Goal: Task Accomplishment & Management: Manage account settings

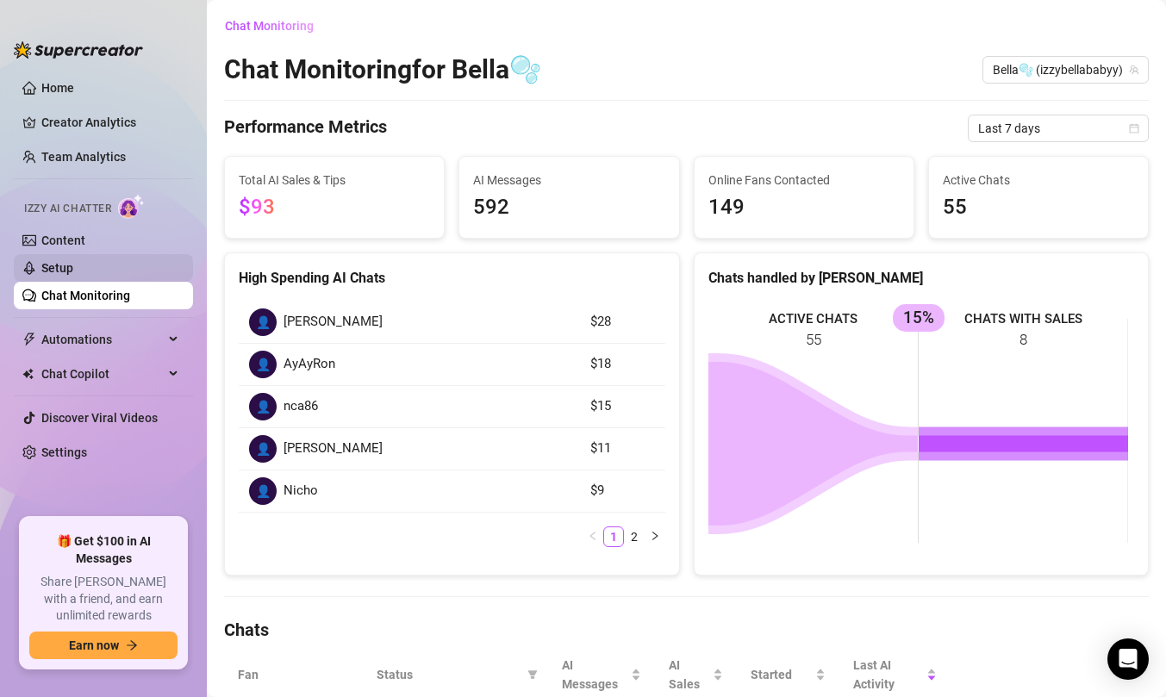
click at [73, 268] on link "Setup" at bounding box center [57, 268] width 32 height 14
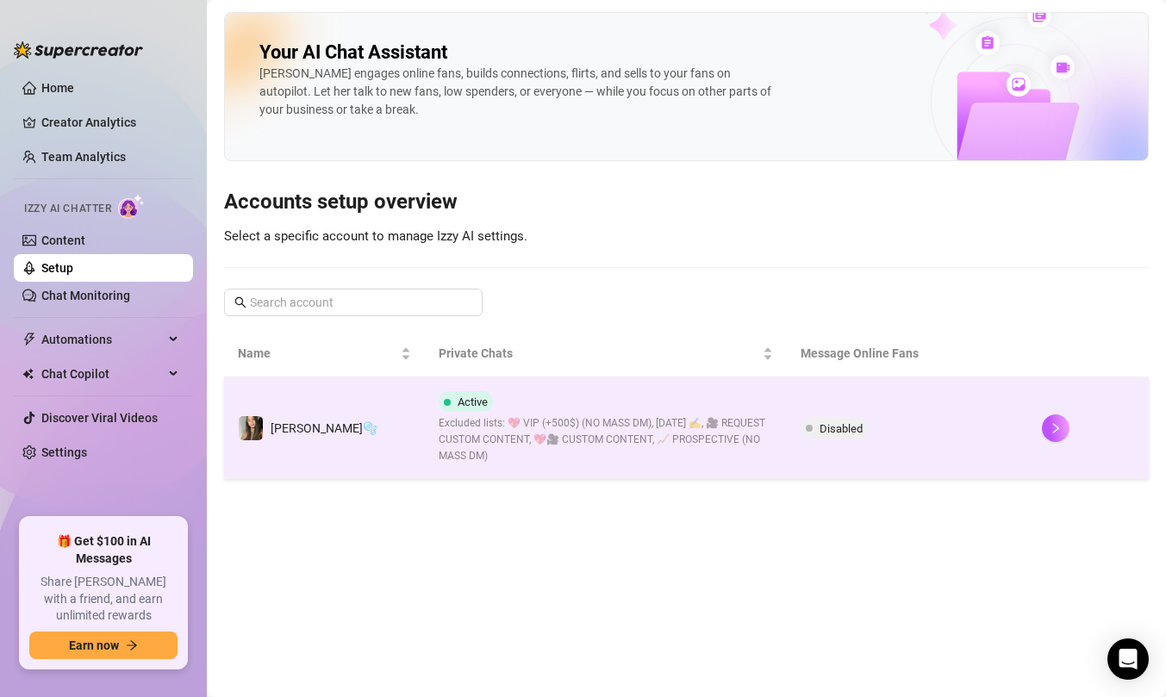
click at [356, 423] on td "[PERSON_NAME]🫧" at bounding box center [324, 428] width 201 height 102
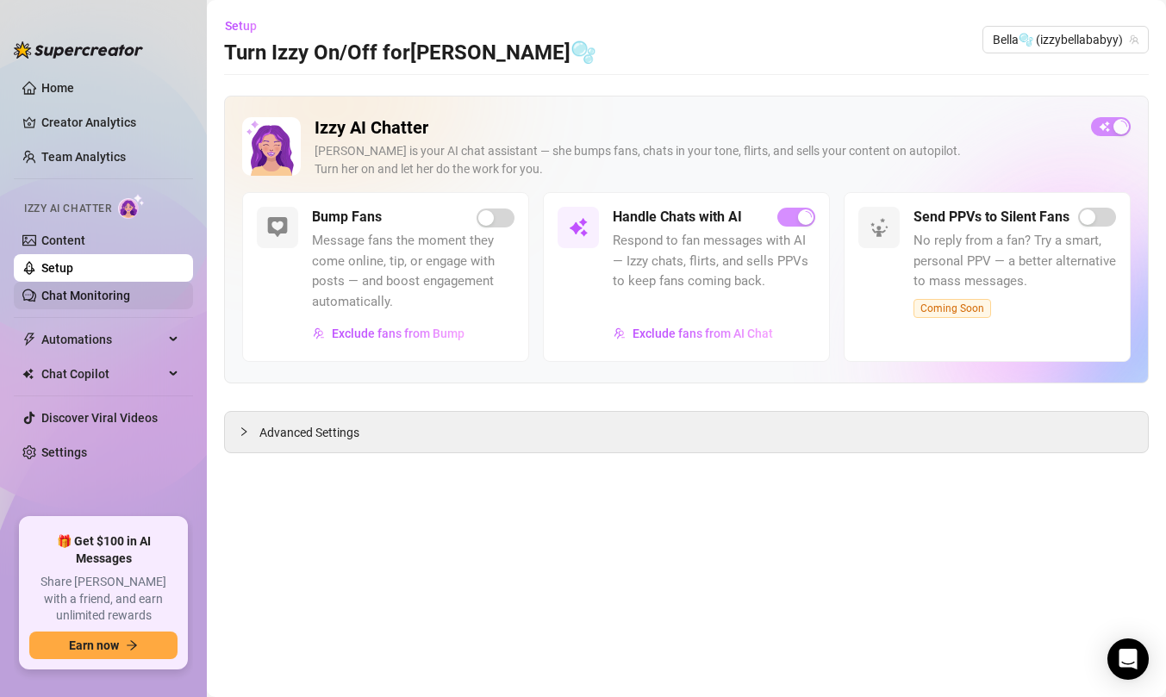
click at [78, 289] on link "Chat Monitoring" at bounding box center [85, 296] width 89 height 14
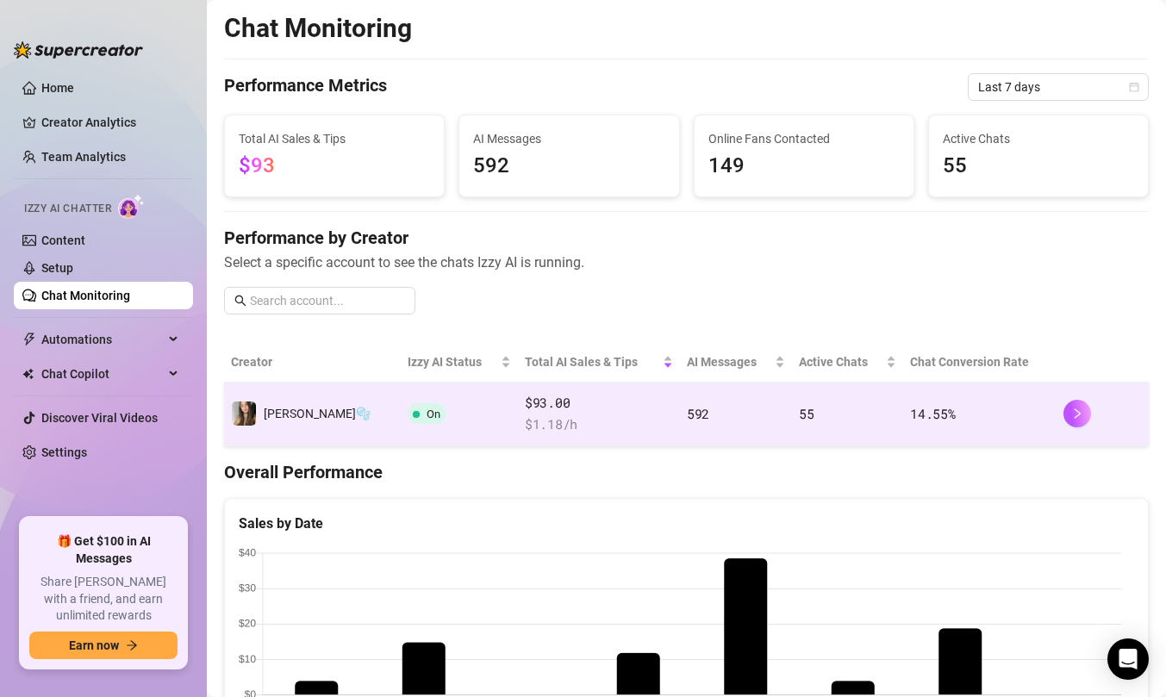
scroll to position [1, 0]
click at [792, 406] on td "55" at bounding box center [847, 414] width 111 height 64
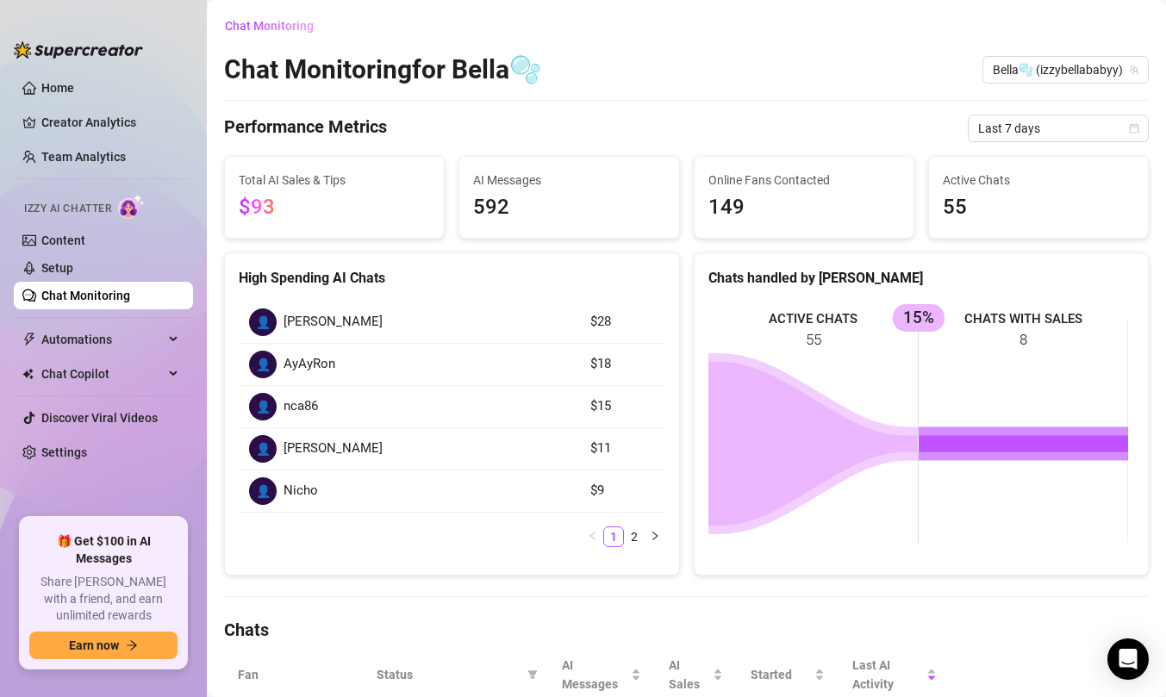
scroll to position [248, 0]
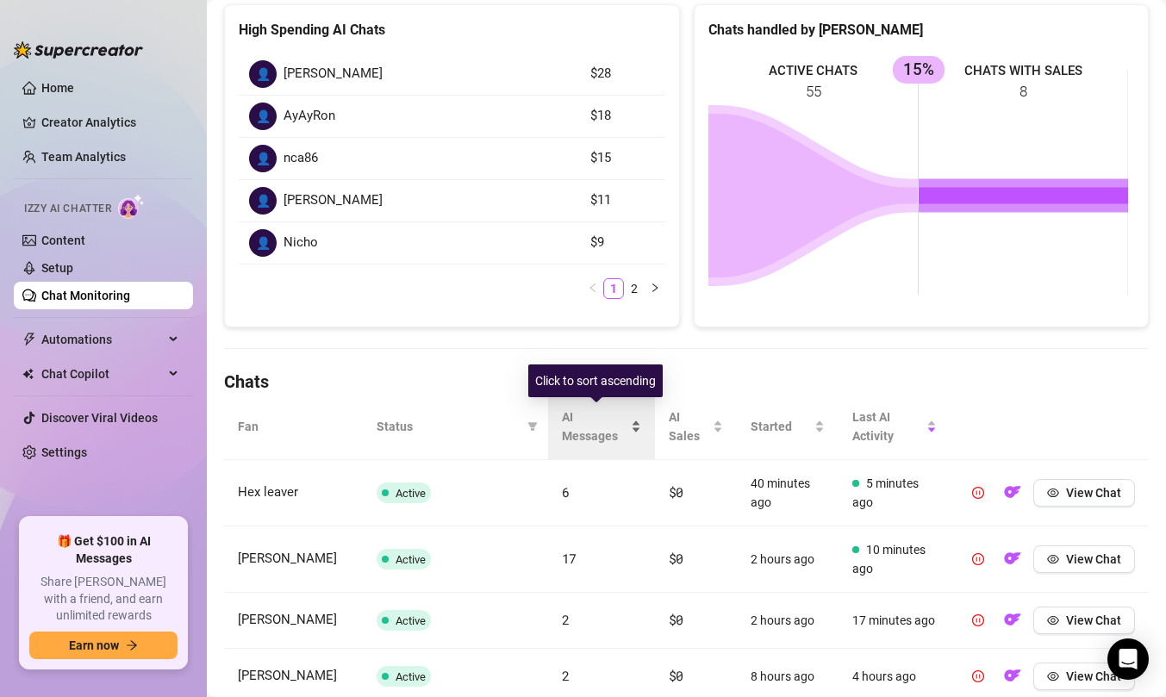
click at [604, 408] on div "AI Messages" at bounding box center [601, 427] width 79 height 38
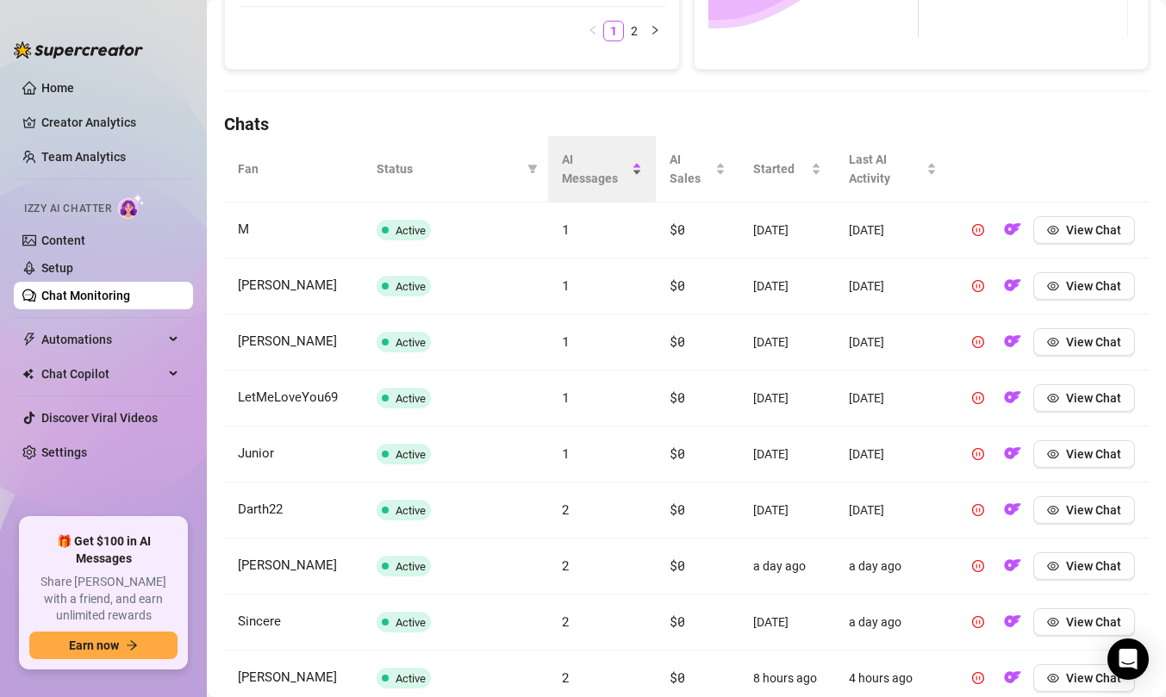
scroll to position [507, 0]
click at [564, 165] on span "AI Messages" at bounding box center [595, 168] width 67 height 38
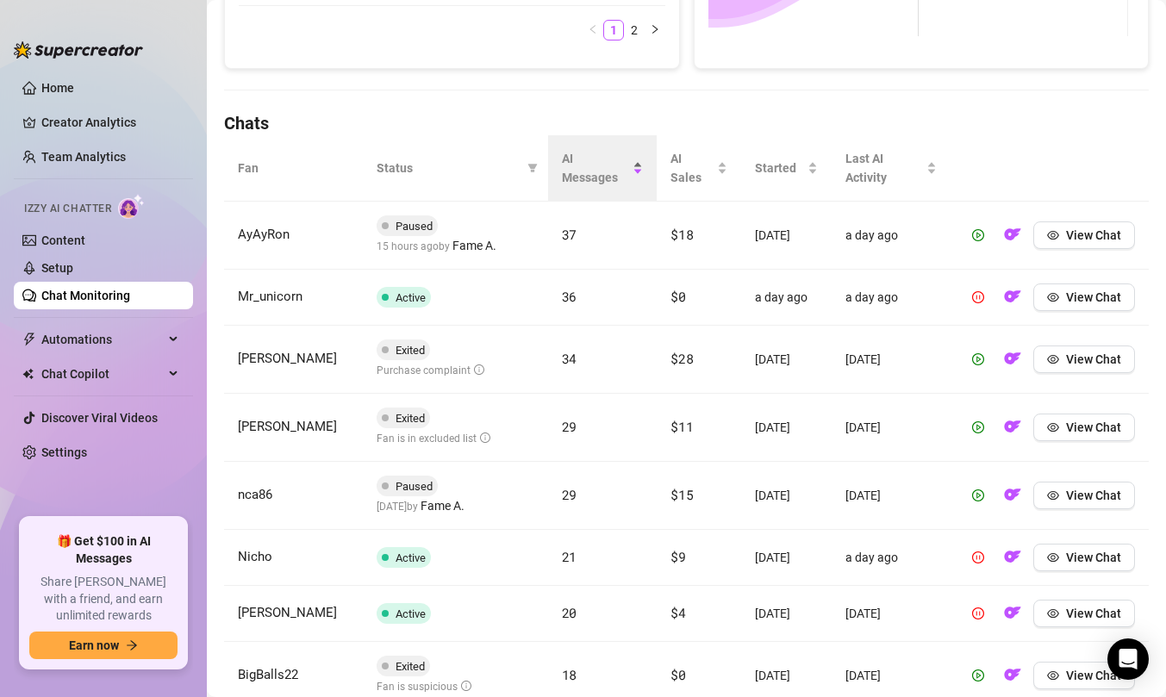
click at [583, 173] on span "AI Messages" at bounding box center [596, 168] width 68 height 38
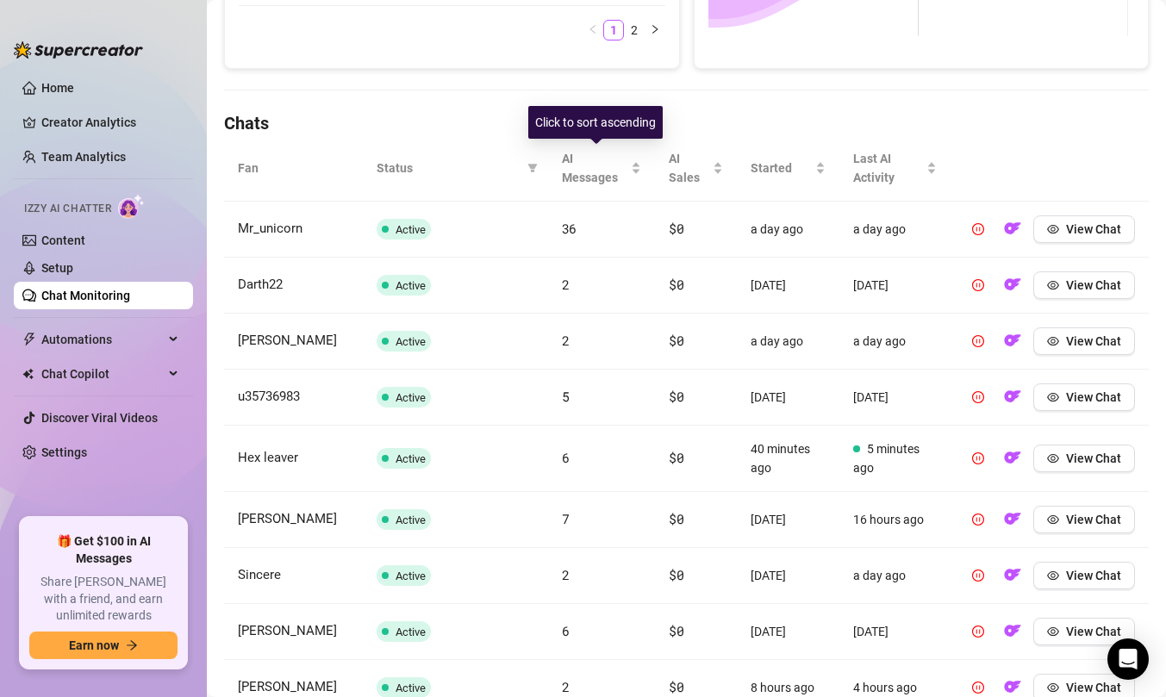
click at [514, 154] on th "Status" at bounding box center [455, 168] width 185 height 66
click at [608, 177] on span "AI Messages" at bounding box center [594, 168] width 65 height 38
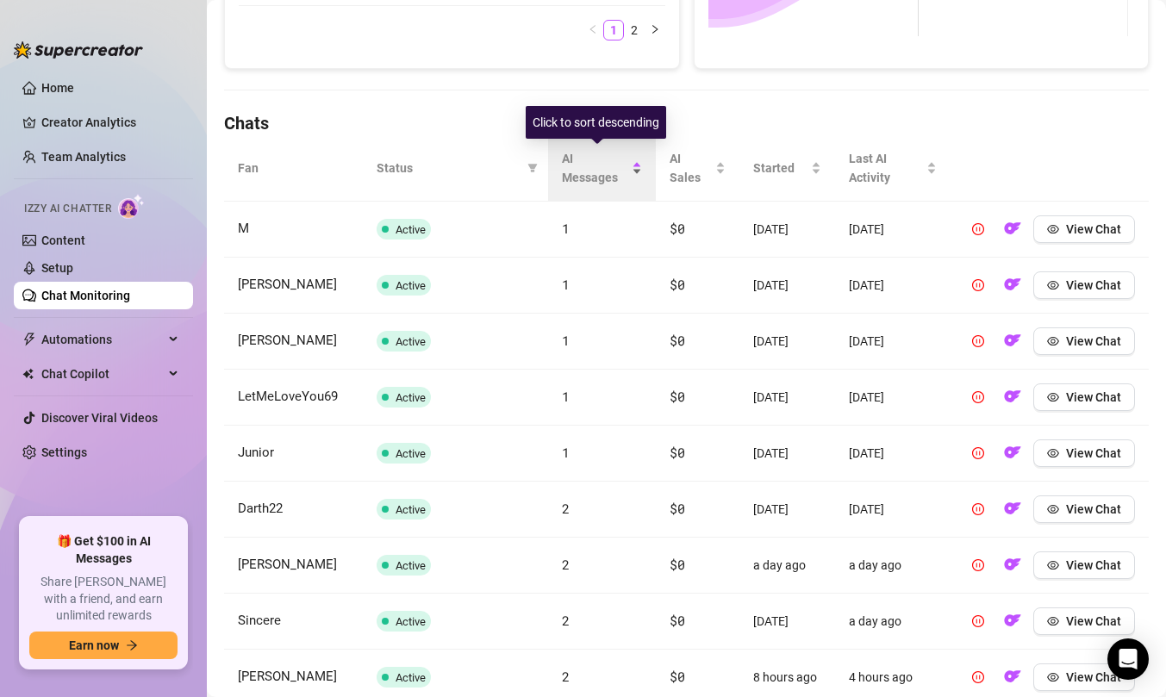
click at [608, 177] on span "AI Messages" at bounding box center [595, 168] width 67 height 38
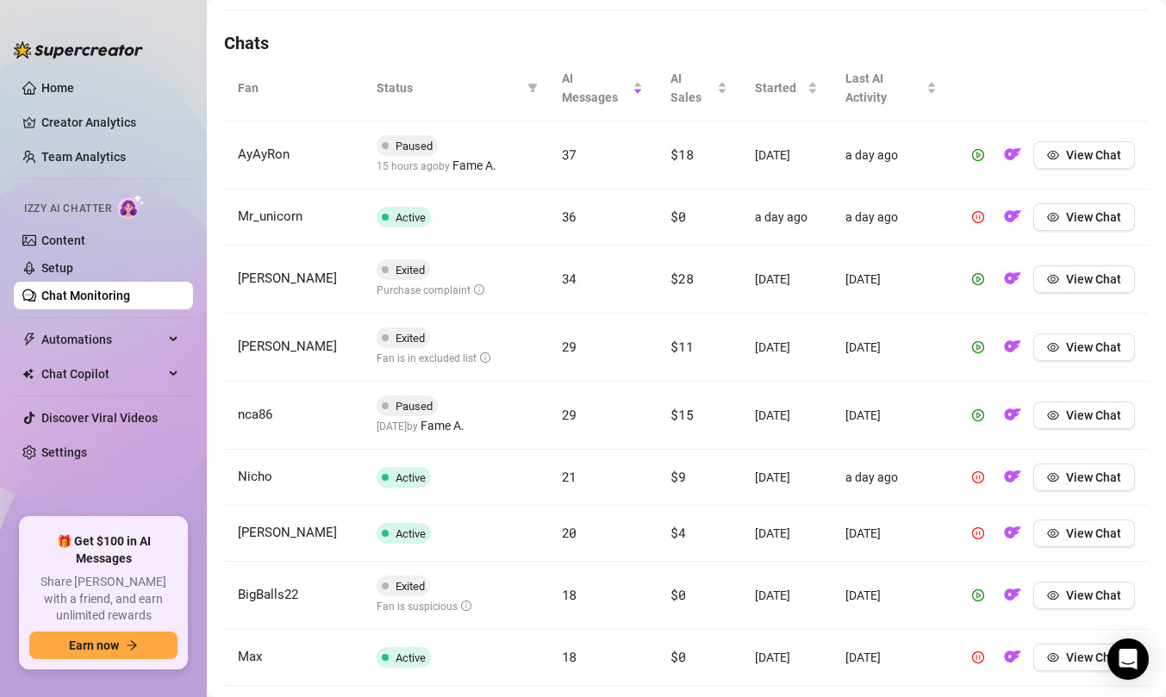
scroll to position [595, 0]
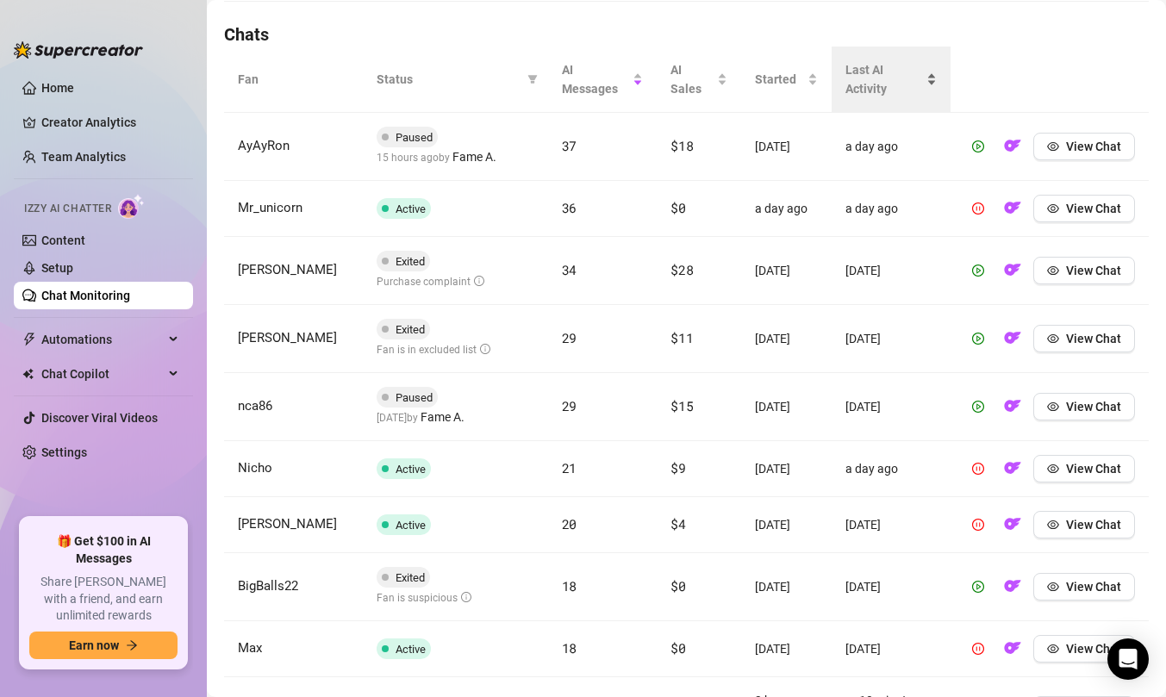
click at [851, 86] on span "Last AI Activity" at bounding box center [884, 79] width 78 height 38
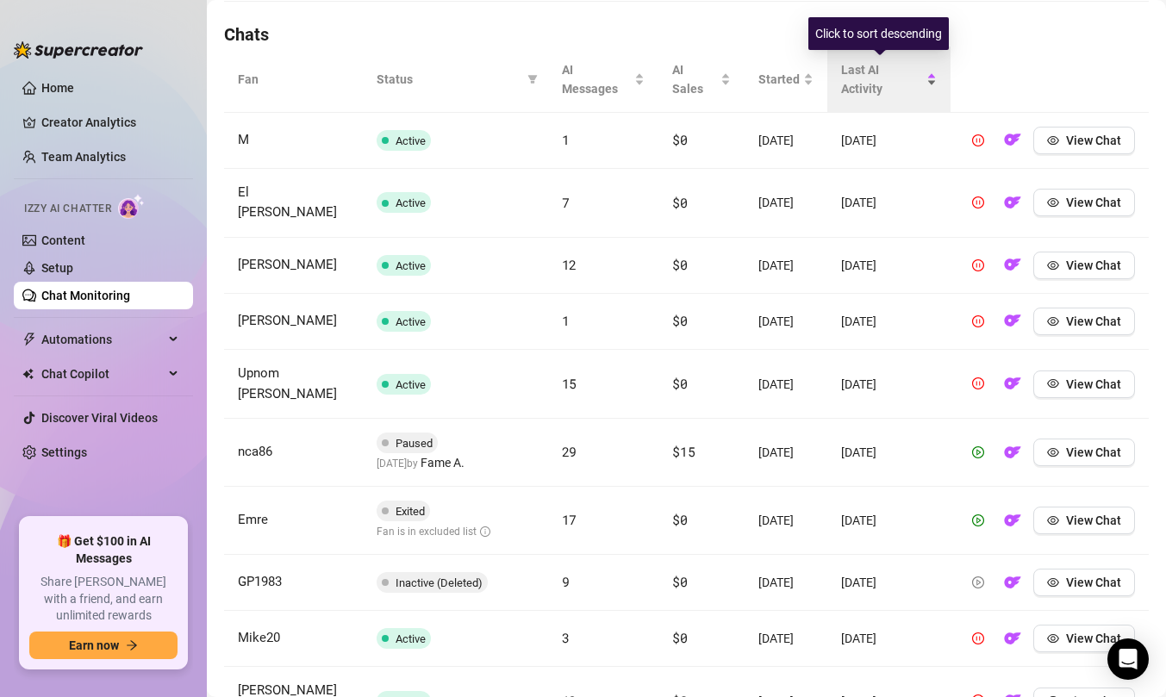
click at [851, 86] on span "Last AI Activity" at bounding box center [882, 79] width 82 height 38
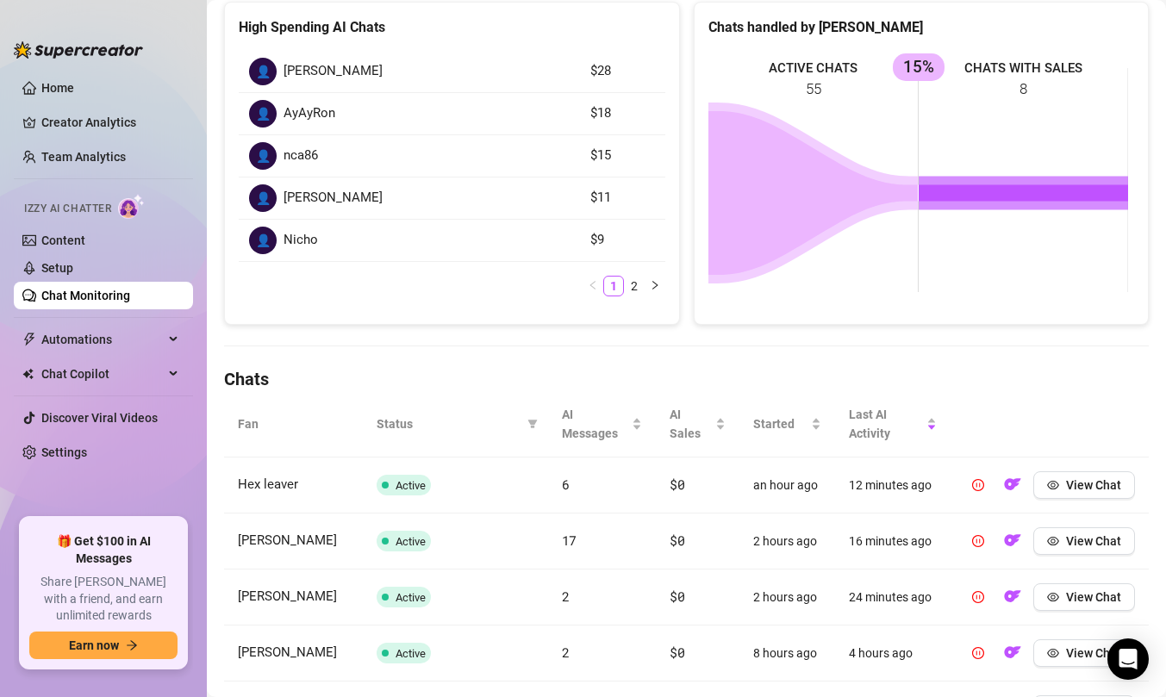
scroll to position [408, 0]
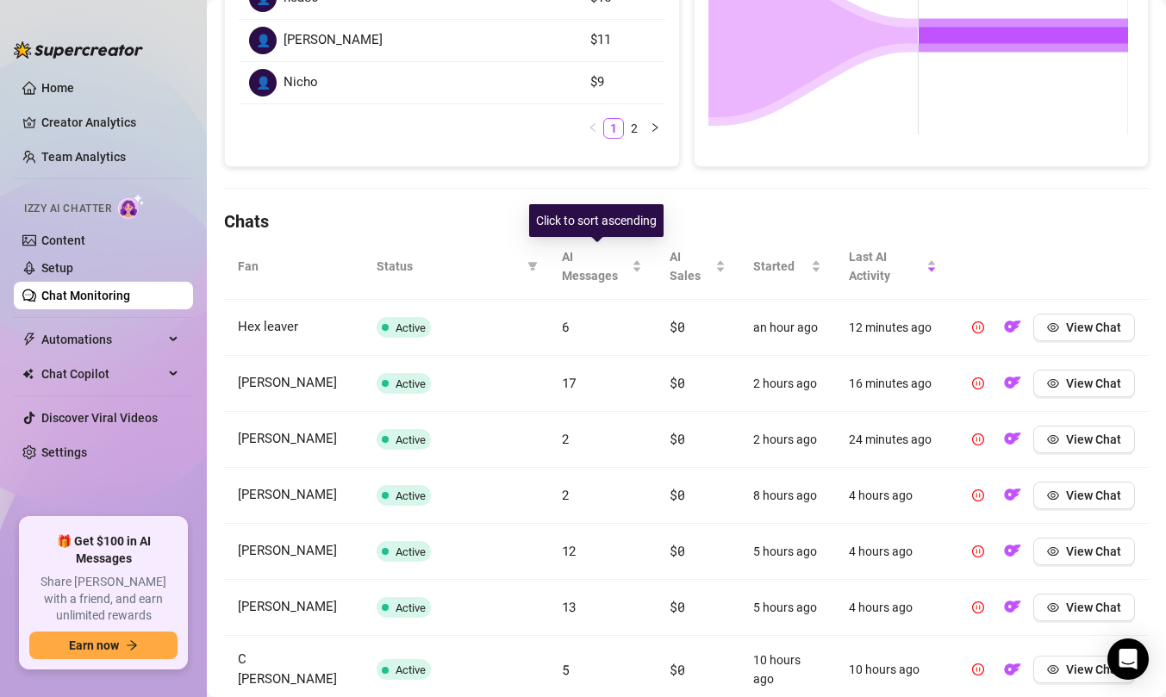
click at [478, 257] on span "Status" at bounding box center [449, 266] width 144 height 19
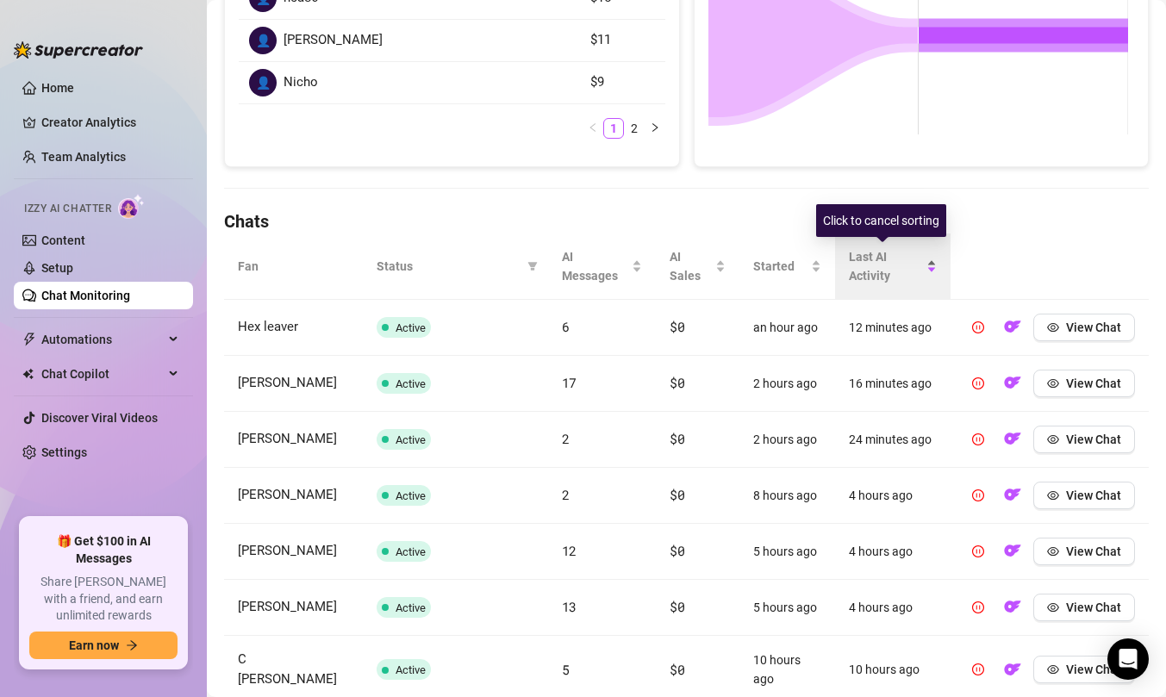
click at [881, 281] on span "Last AI Activity" at bounding box center [886, 266] width 74 height 38
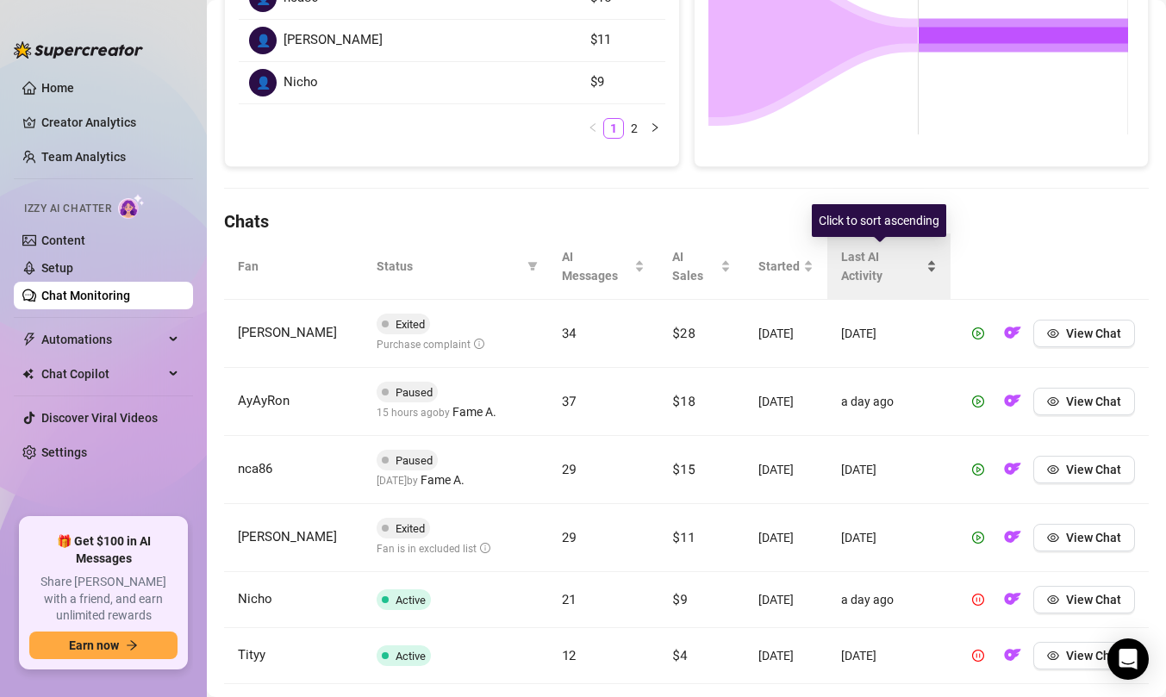
click at [881, 281] on span "Last AI Activity" at bounding box center [882, 266] width 82 height 38
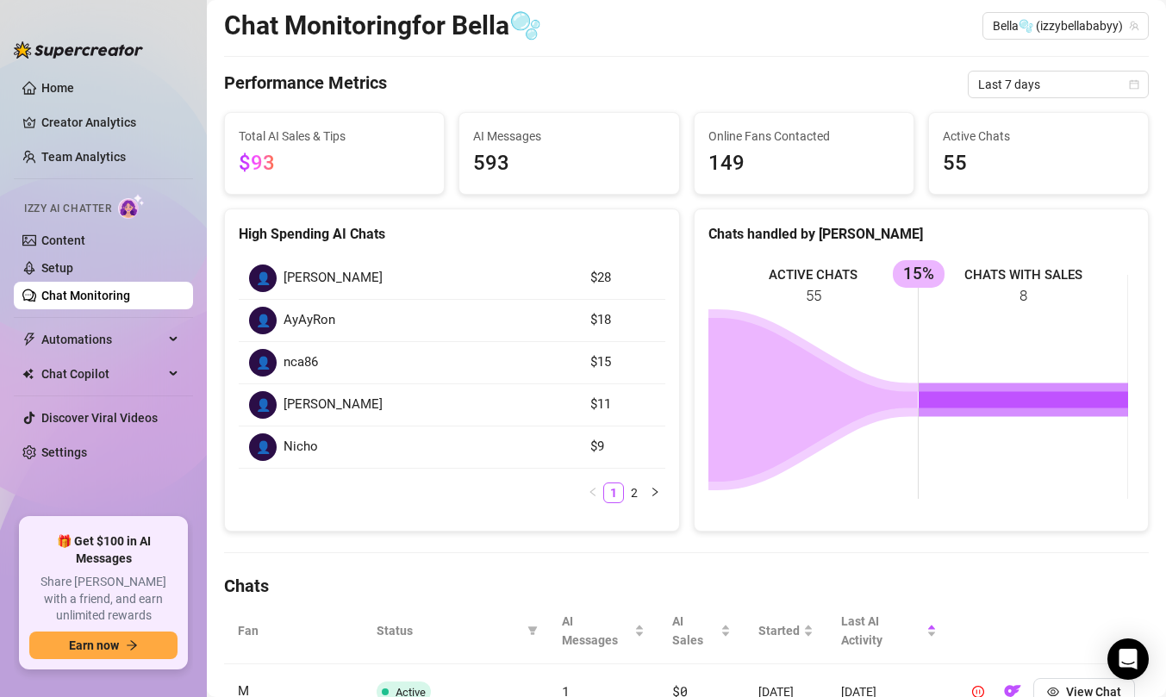
scroll to position [0, 0]
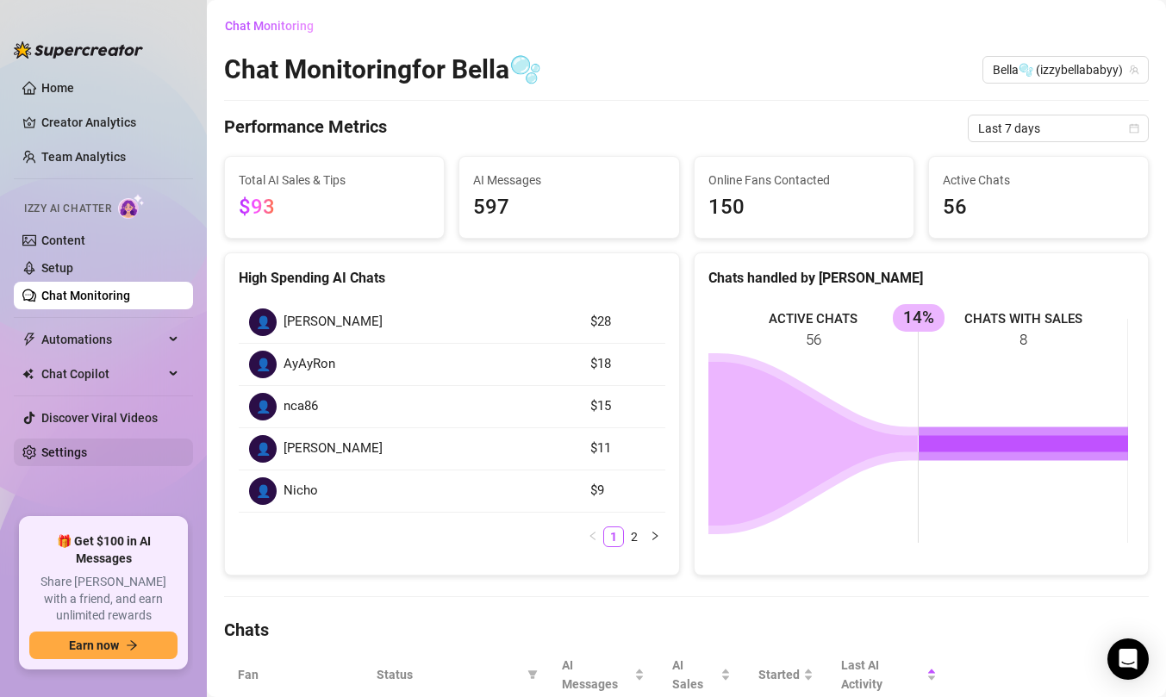
click at [87, 446] on link "Settings" at bounding box center [64, 453] width 46 height 14
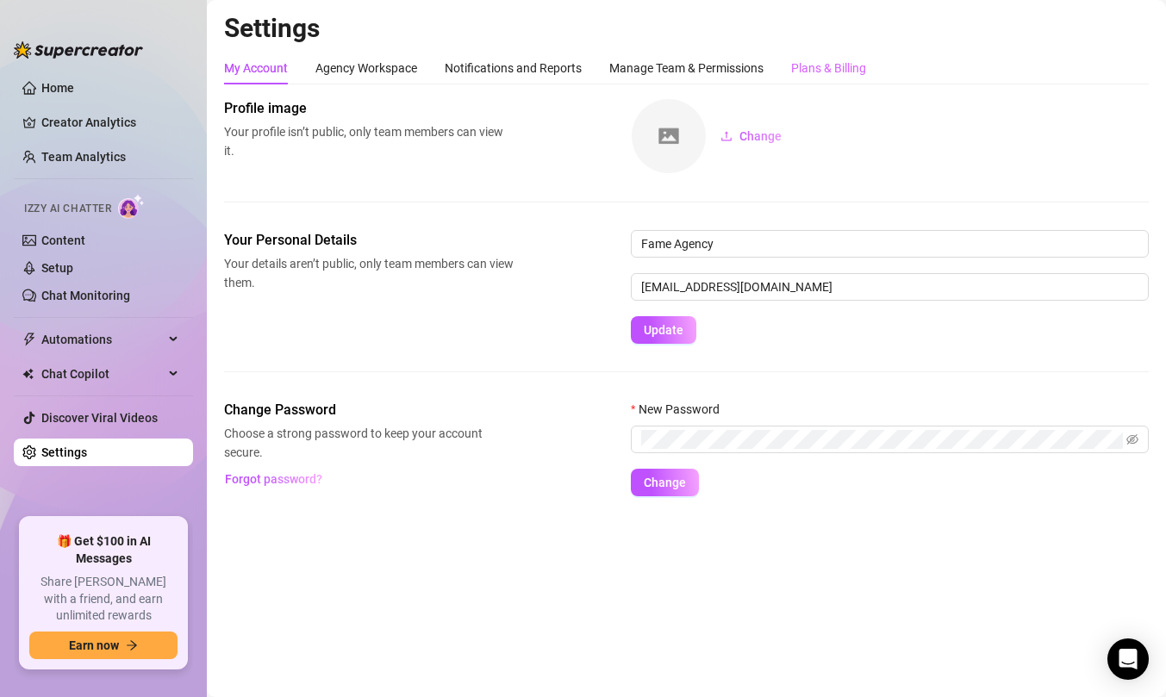
click at [855, 51] on div "Settings My Account Agency Workspace Notifications and Reports Manage Team & Pe…" at bounding box center [686, 264] width 925 height 505
click at [850, 56] on div "Plans & Billing" at bounding box center [828, 68] width 75 height 33
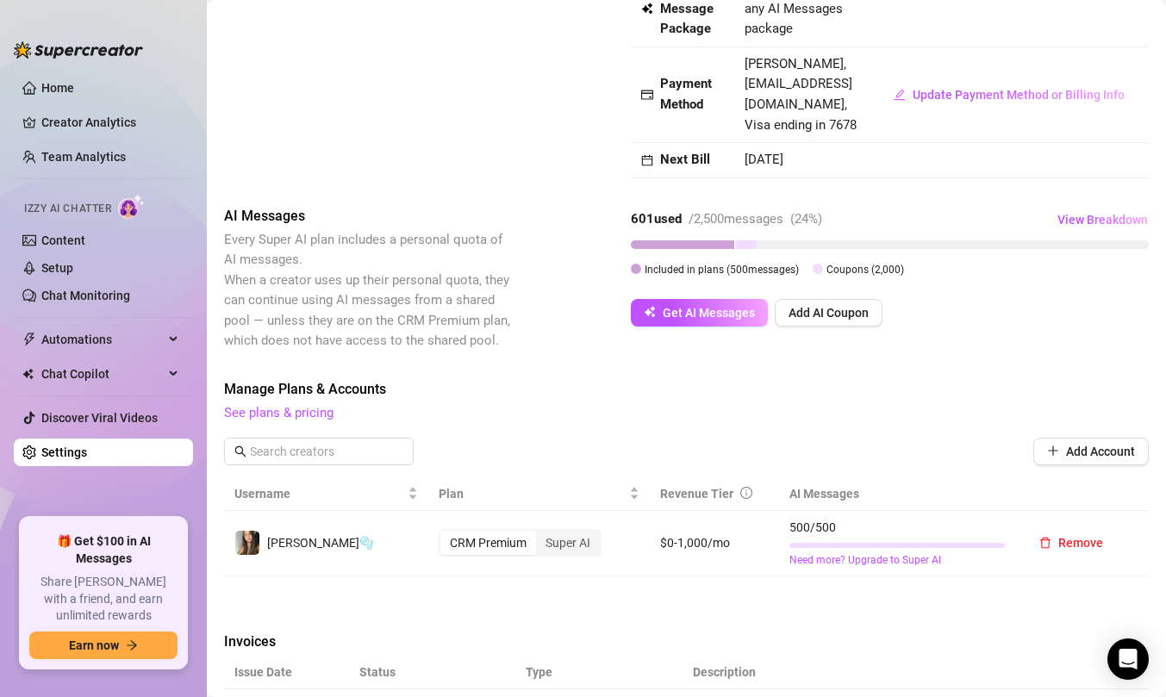
scroll to position [178, 0]
